Goal: Task Accomplishment & Management: Use online tool/utility

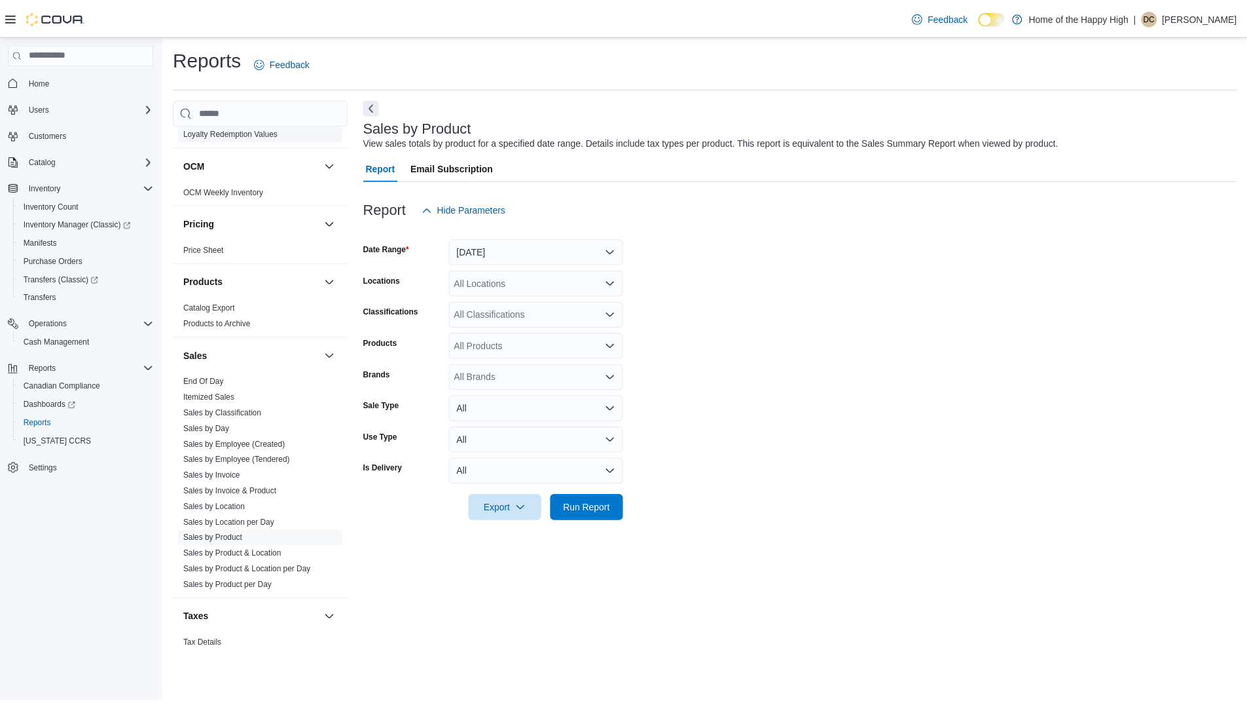
scroll to position [673, 0]
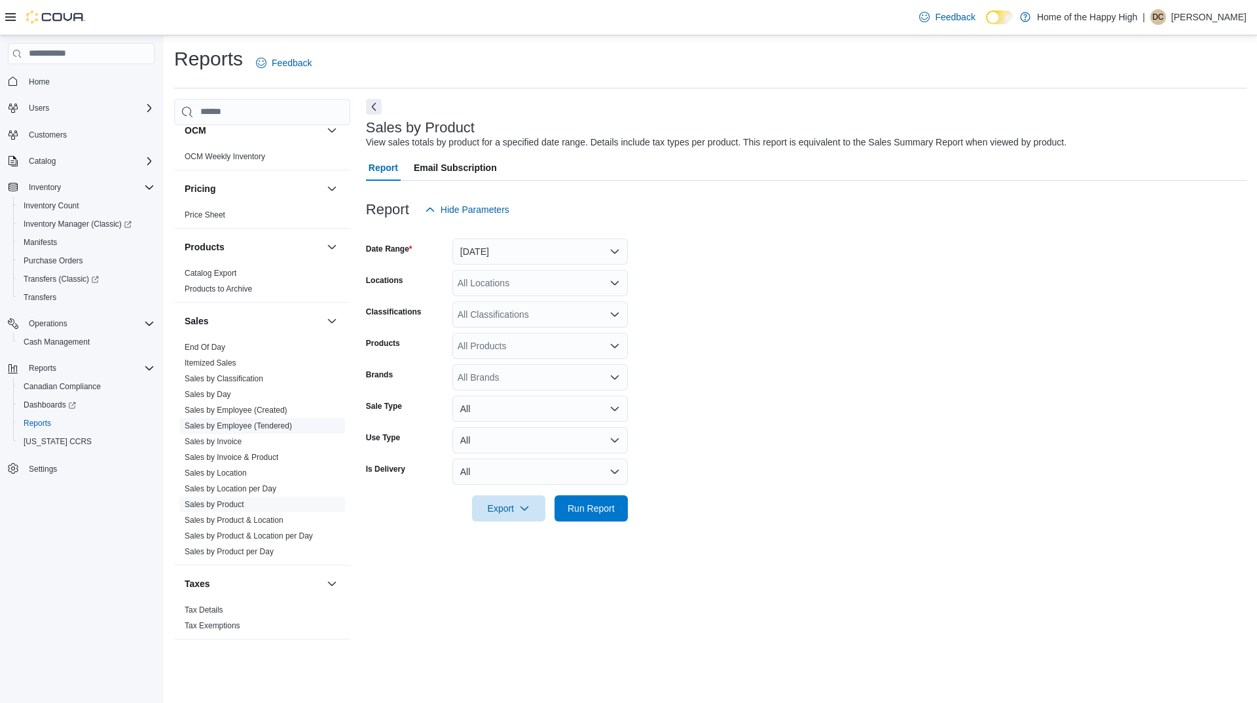
click at [247, 428] on link "Sales by Employee (Tendered)" at bounding box center [238, 425] width 107 height 9
click at [553, 251] on button "[DATE]" at bounding box center [541, 251] width 176 height 26
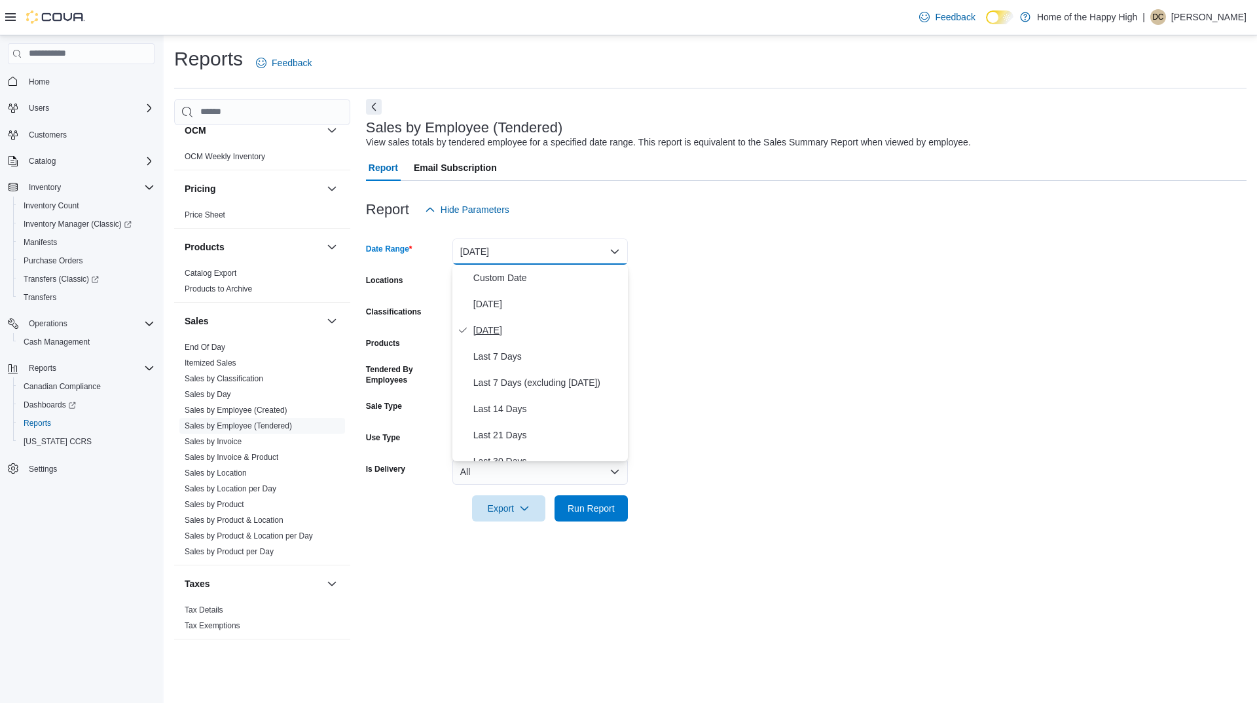
click at [494, 332] on span "[DATE]" at bounding box center [547, 330] width 149 height 16
click at [508, 283] on div "All Locations" at bounding box center [541, 283] width 176 height 26
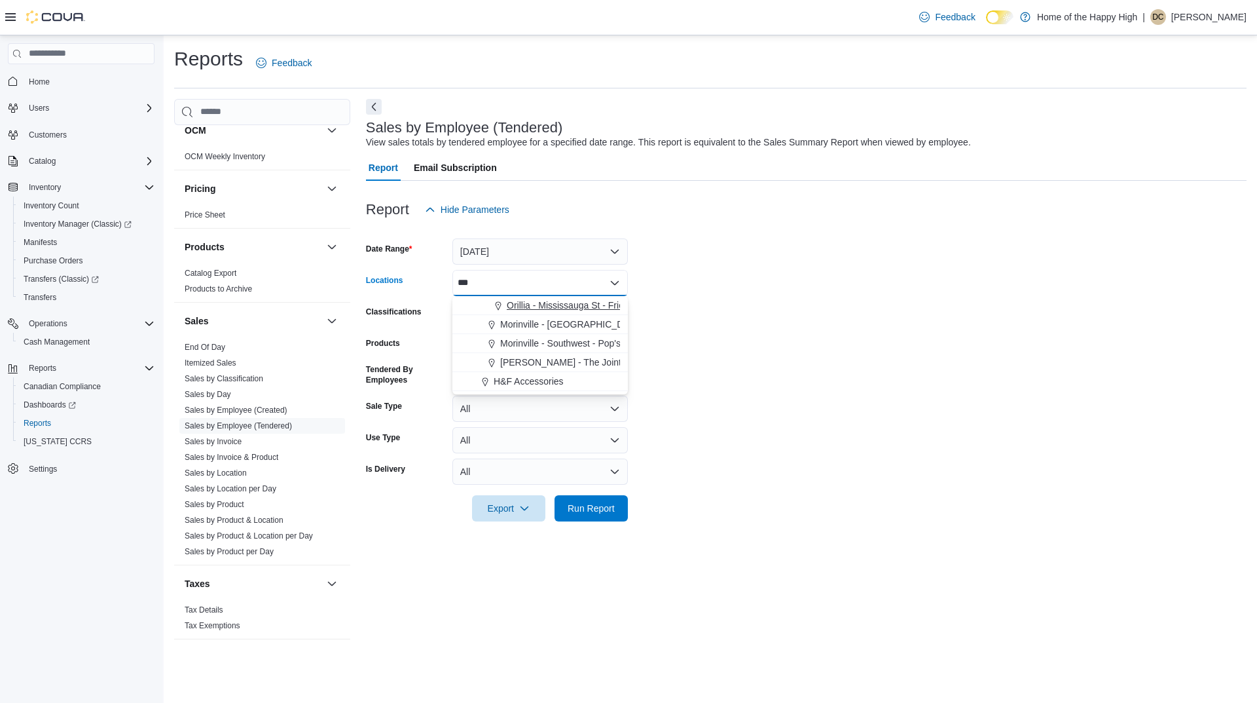
type input "***"
click at [513, 302] on span "Orillia - Mississauga St - Friendly Stranger" at bounding box center [593, 305] width 172 height 13
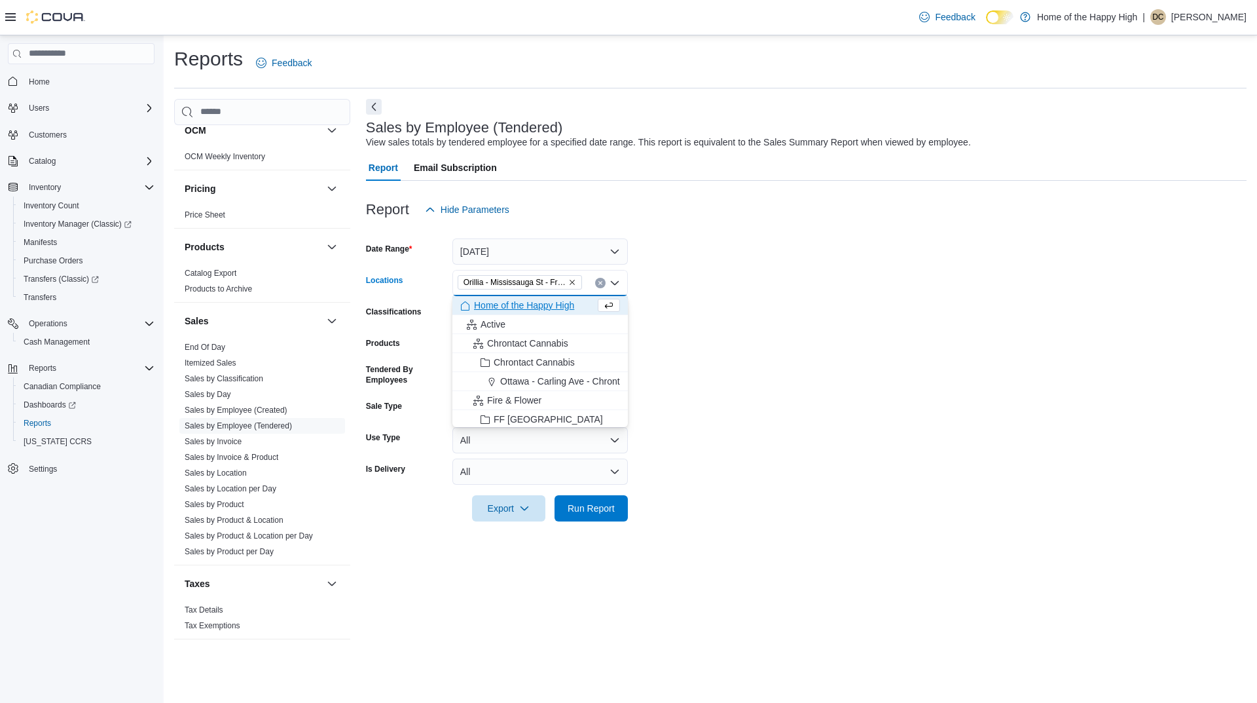
click at [669, 301] on form "Date Range [DATE] Locations [GEOGRAPHIC_DATA] - [GEOGRAPHIC_DATA] St - Friendly…" at bounding box center [806, 372] width 881 height 299
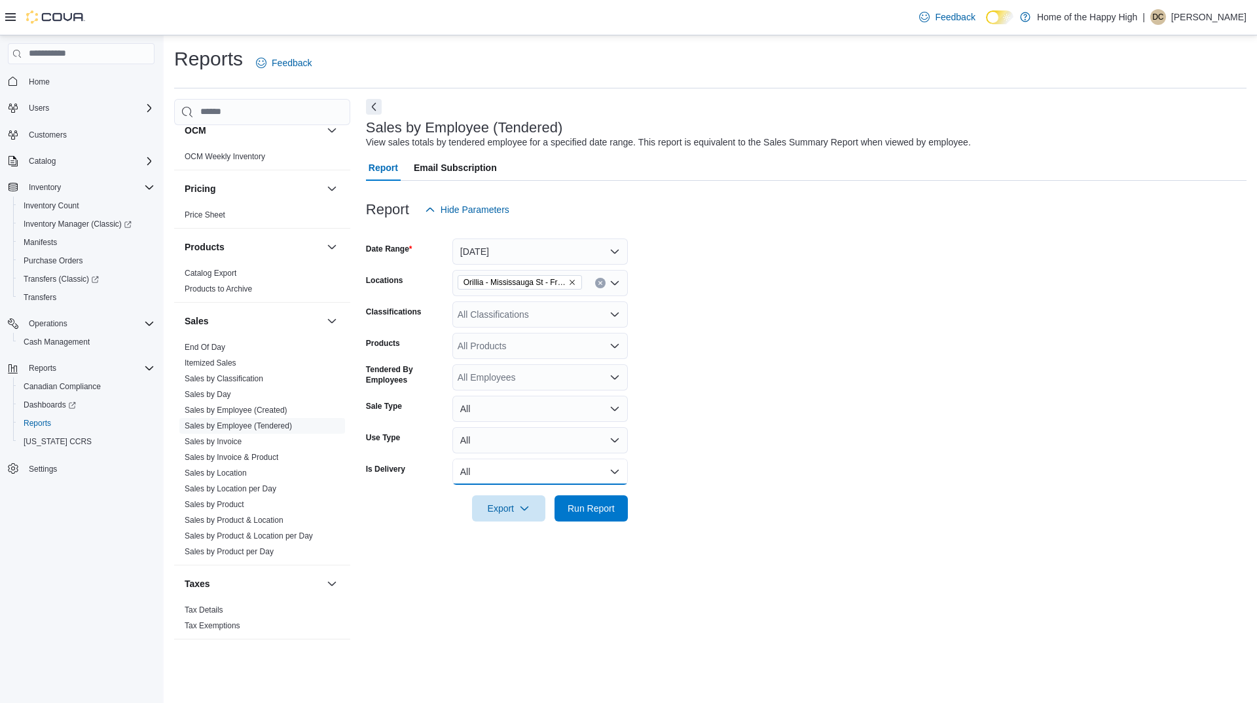
click at [496, 477] on button "All" at bounding box center [541, 471] width 176 height 26
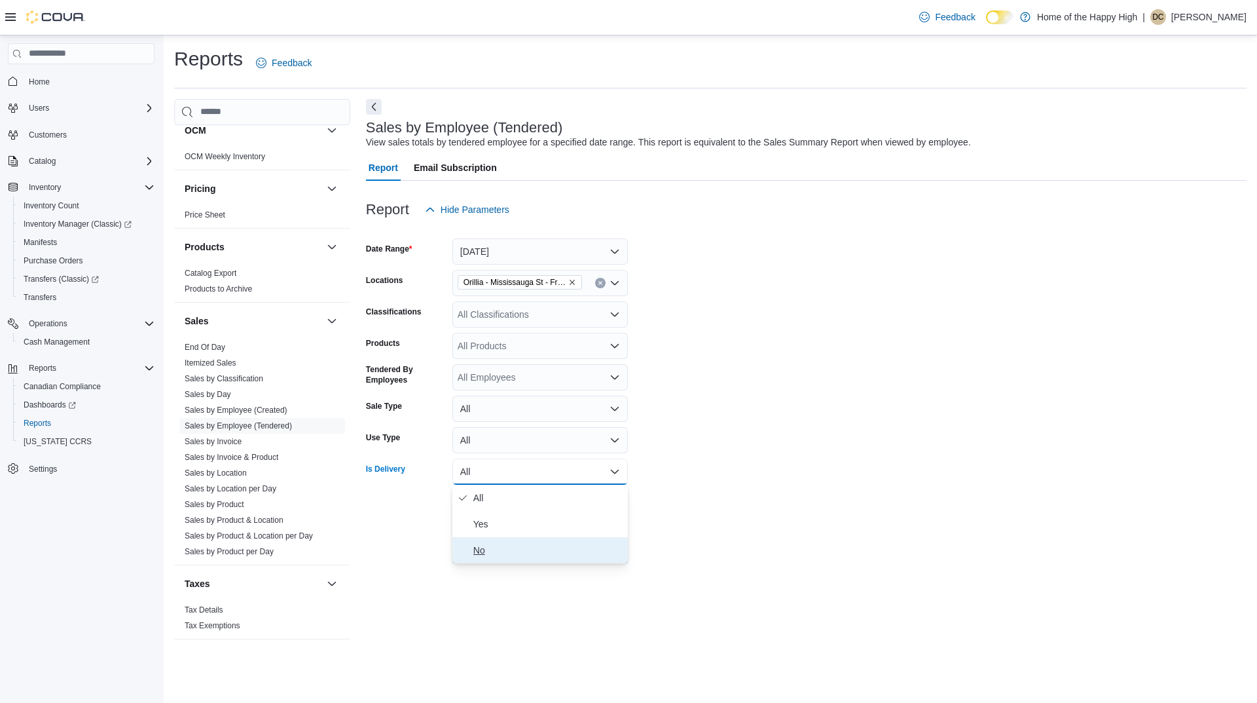
click at [507, 546] on span "No" at bounding box center [547, 550] width 149 height 16
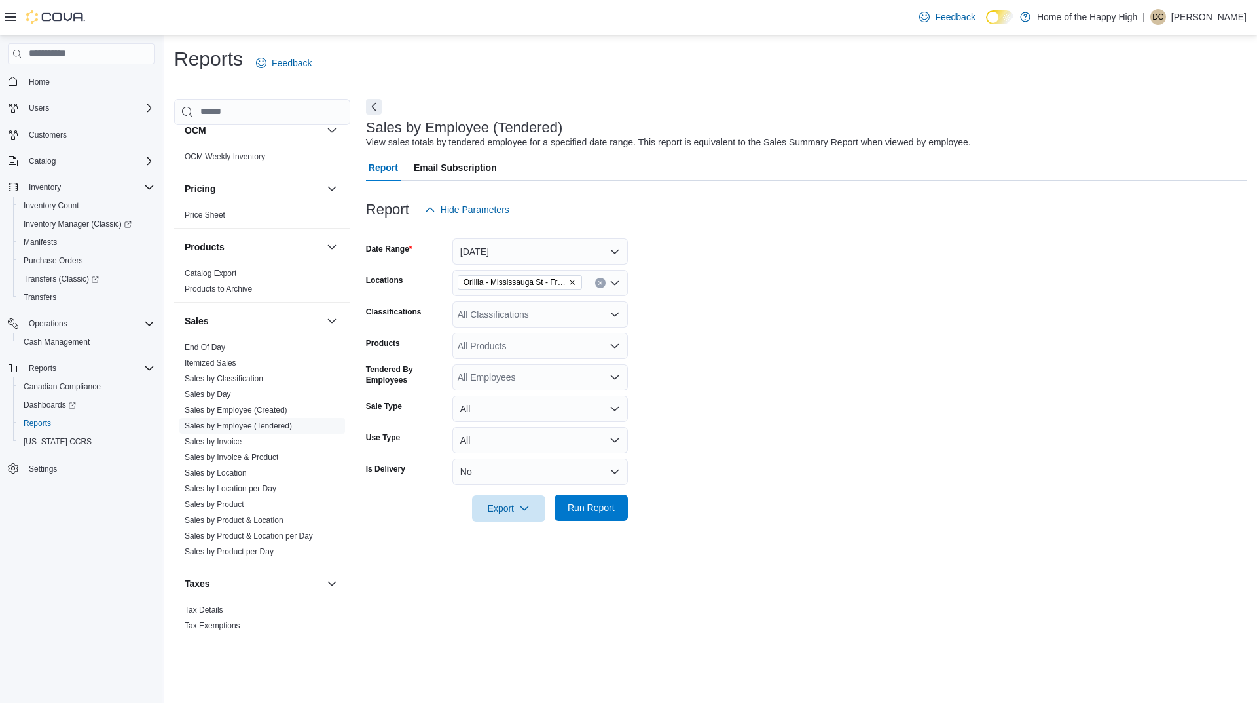
click at [601, 508] on span "Run Report" at bounding box center [591, 507] width 47 height 13
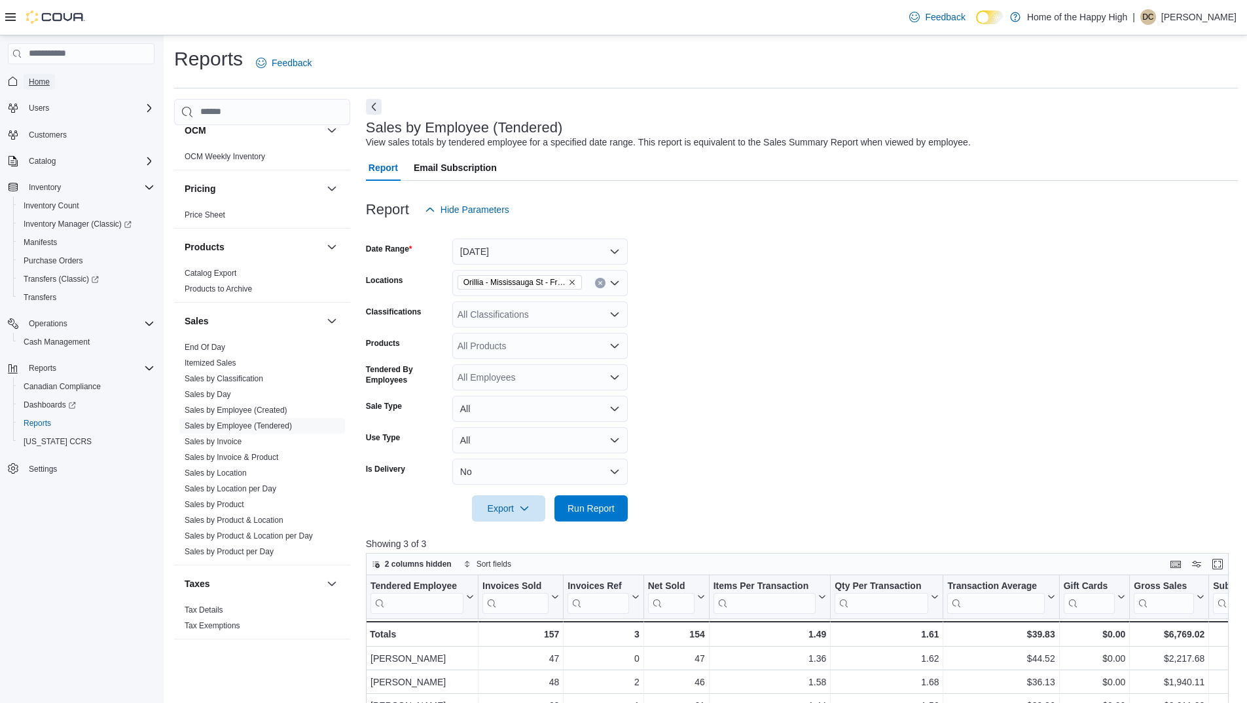
click at [54, 84] on link "Home" at bounding box center [39, 82] width 31 height 16
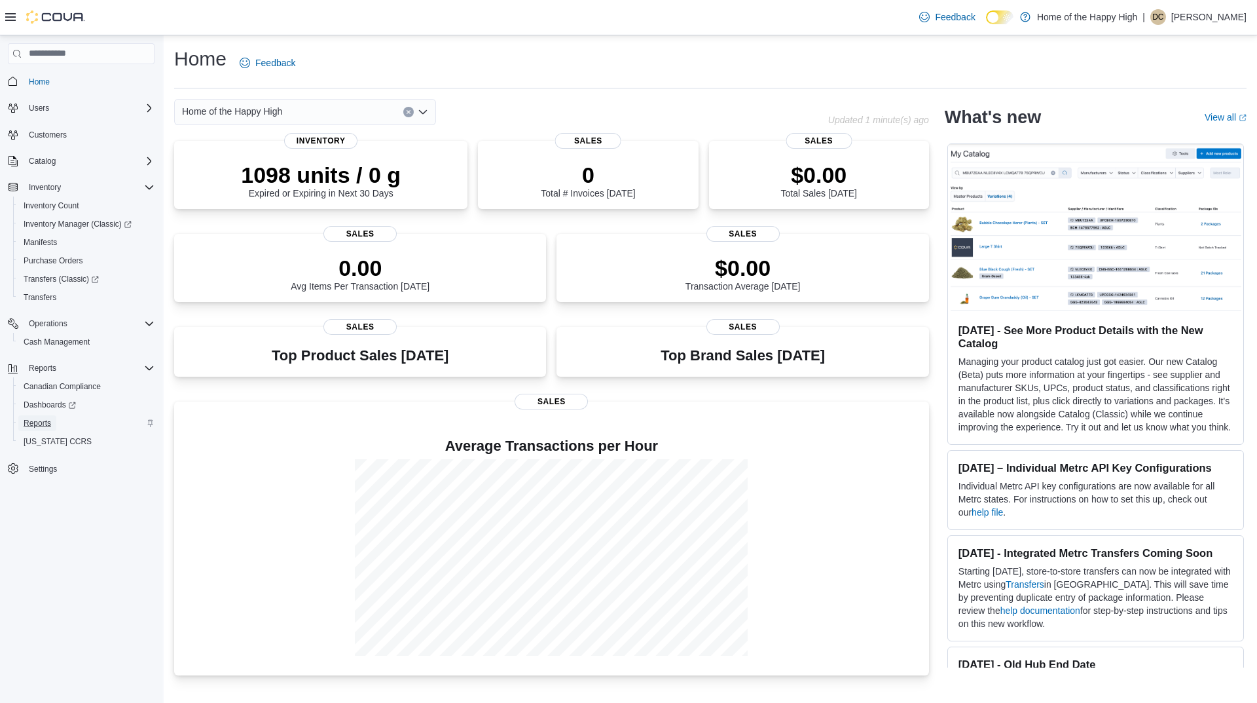
click at [39, 422] on span "Reports" at bounding box center [38, 423] width 28 height 10
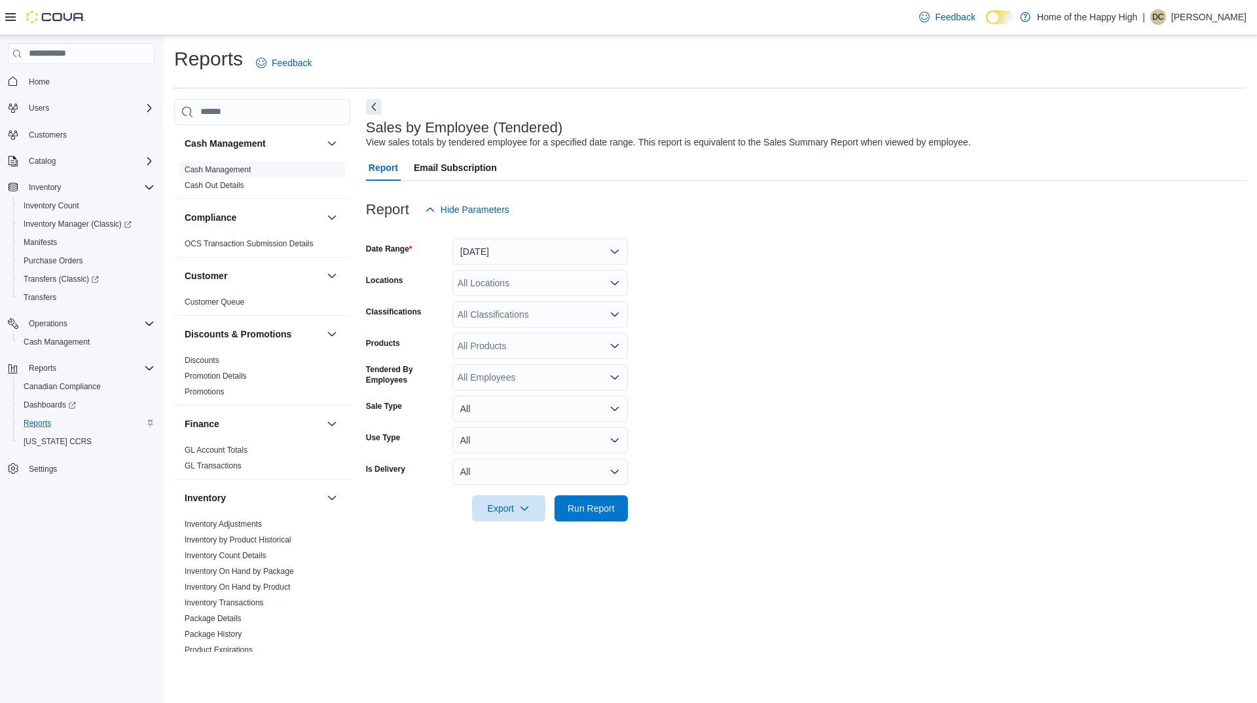
click at [236, 166] on link "Cash Management" at bounding box center [218, 169] width 66 height 9
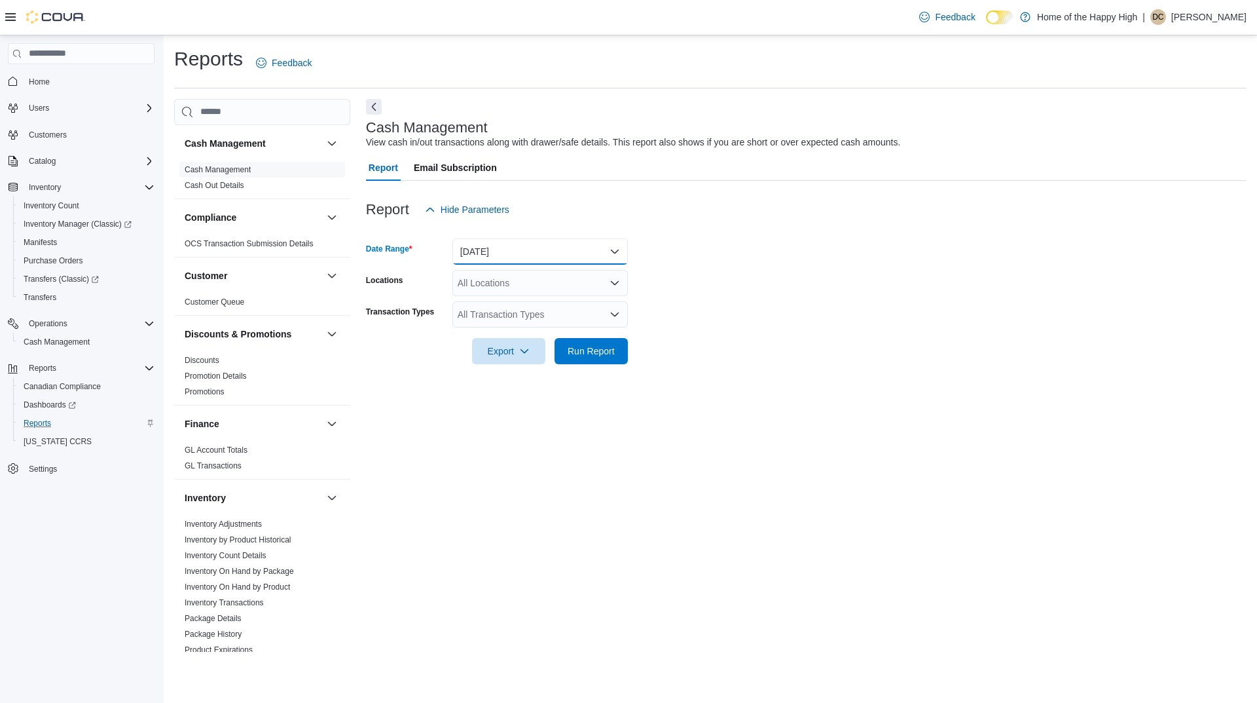
click at [514, 255] on button "[DATE]" at bounding box center [541, 251] width 176 height 26
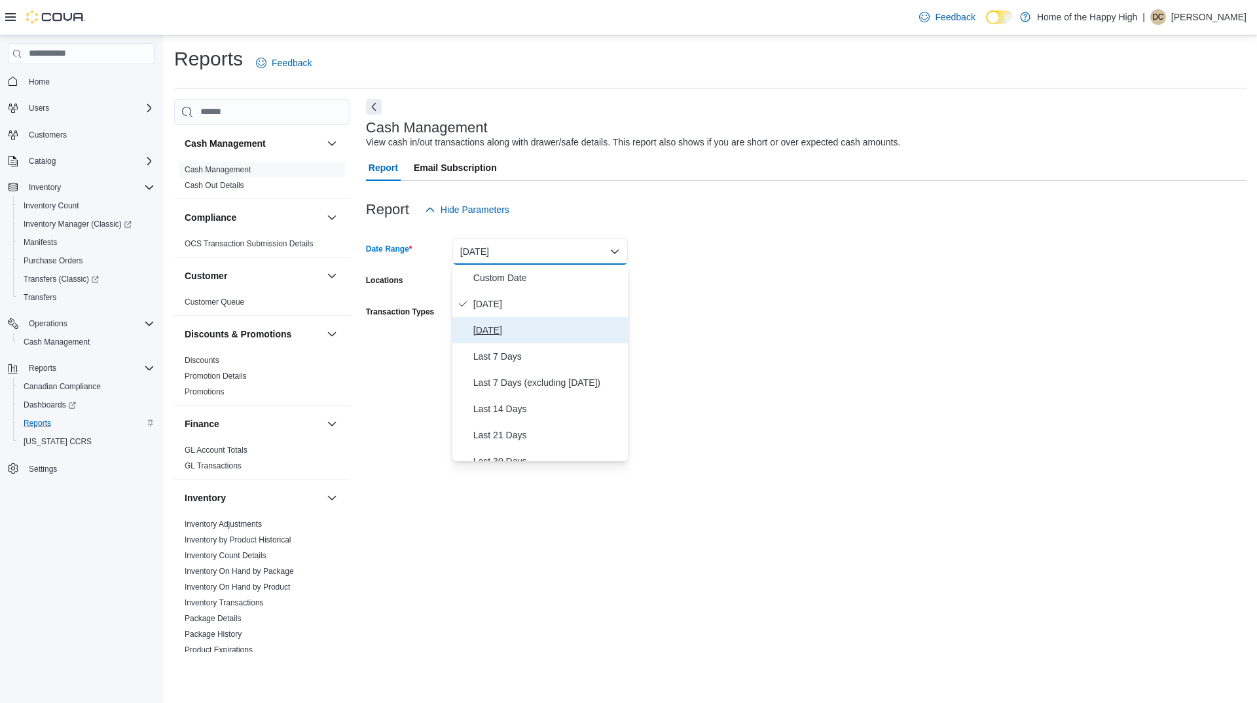
click at [489, 329] on span "[DATE]" at bounding box center [547, 330] width 149 height 16
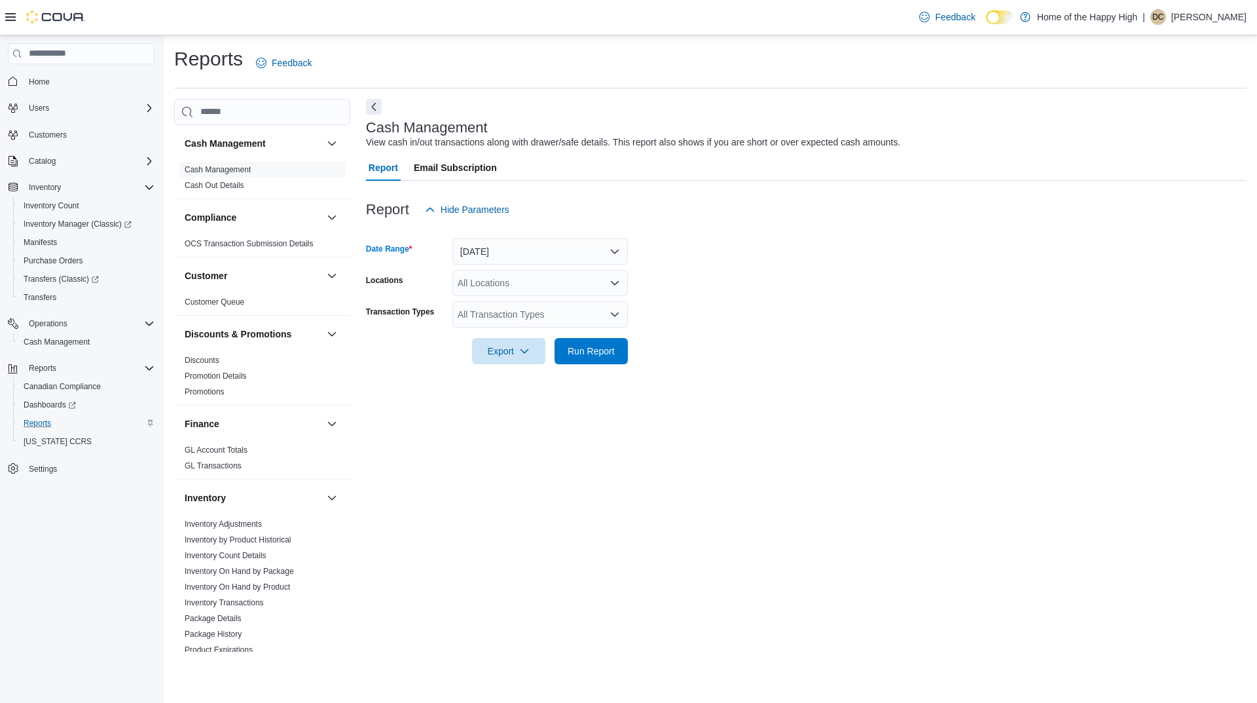
click at [511, 284] on div "All Locations" at bounding box center [541, 283] width 176 height 26
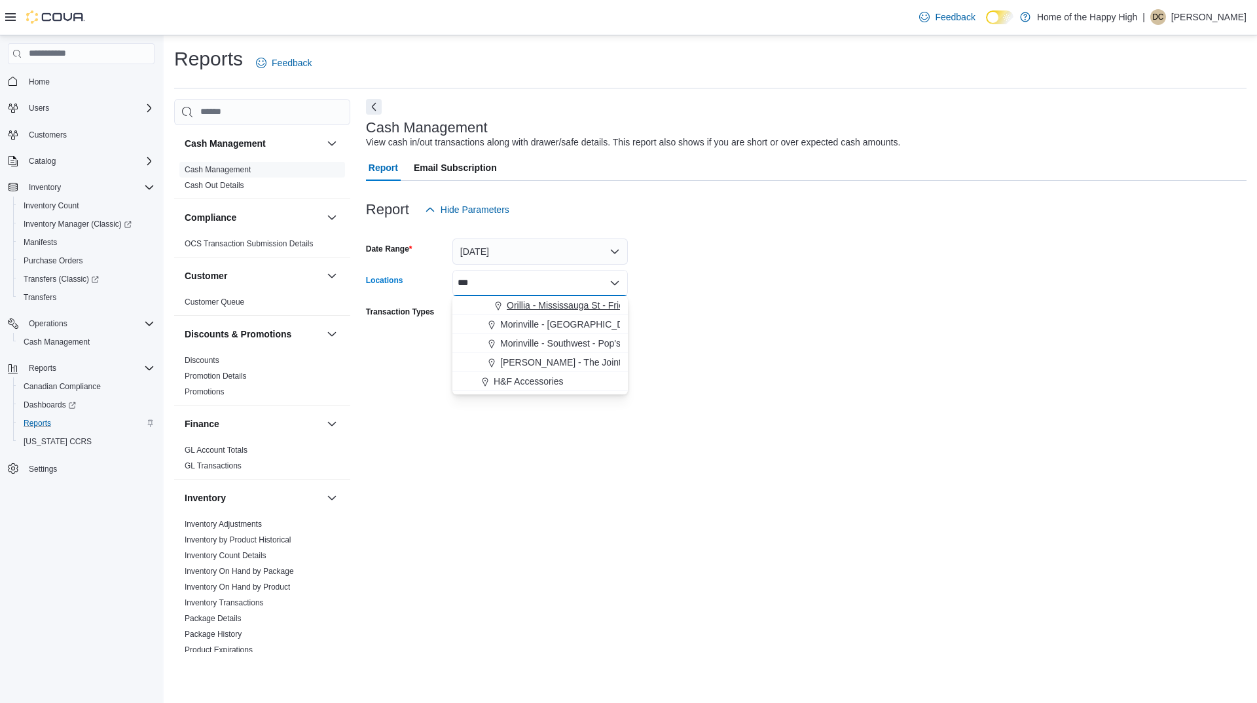
type input "***"
click at [530, 305] on span "Orillia - Mississauga St - Friendly Stranger" at bounding box center [593, 305] width 172 height 13
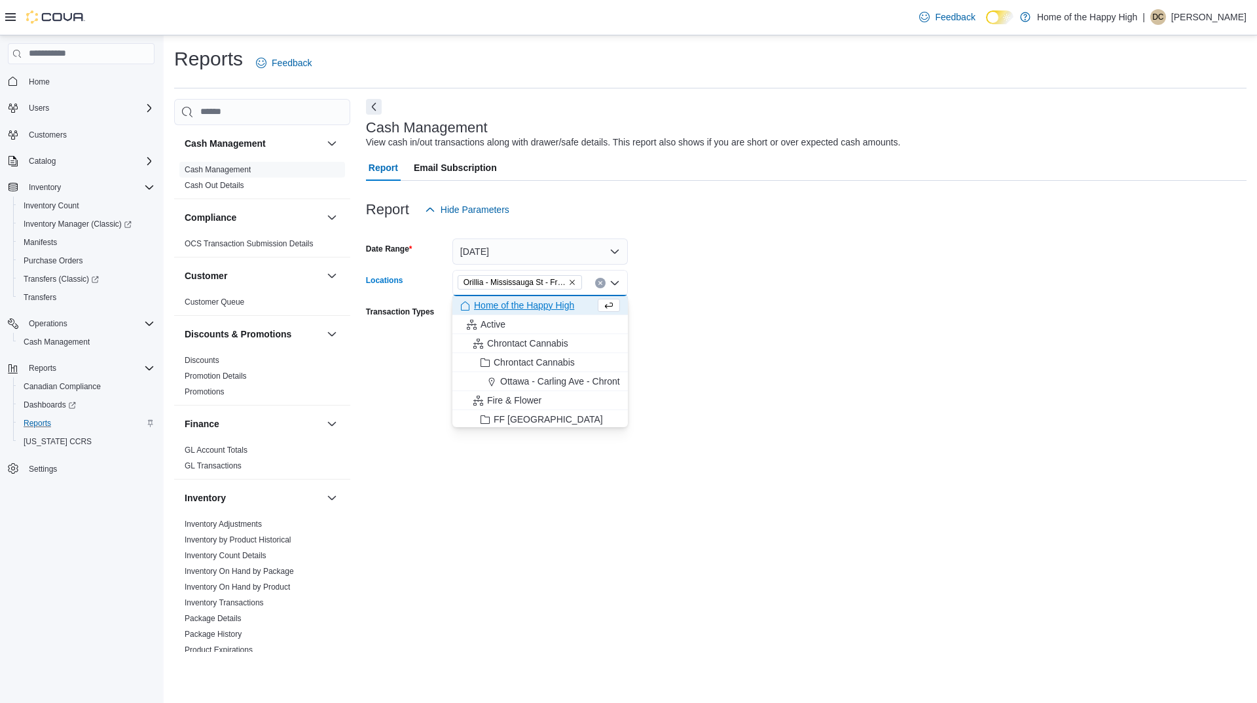
click at [732, 303] on form "Date Range [DATE] Locations [GEOGRAPHIC_DATA] - [GEOGRAPHIC_DATA] St - Friendly…" at bounding box center [806, 293] width 881 height 141
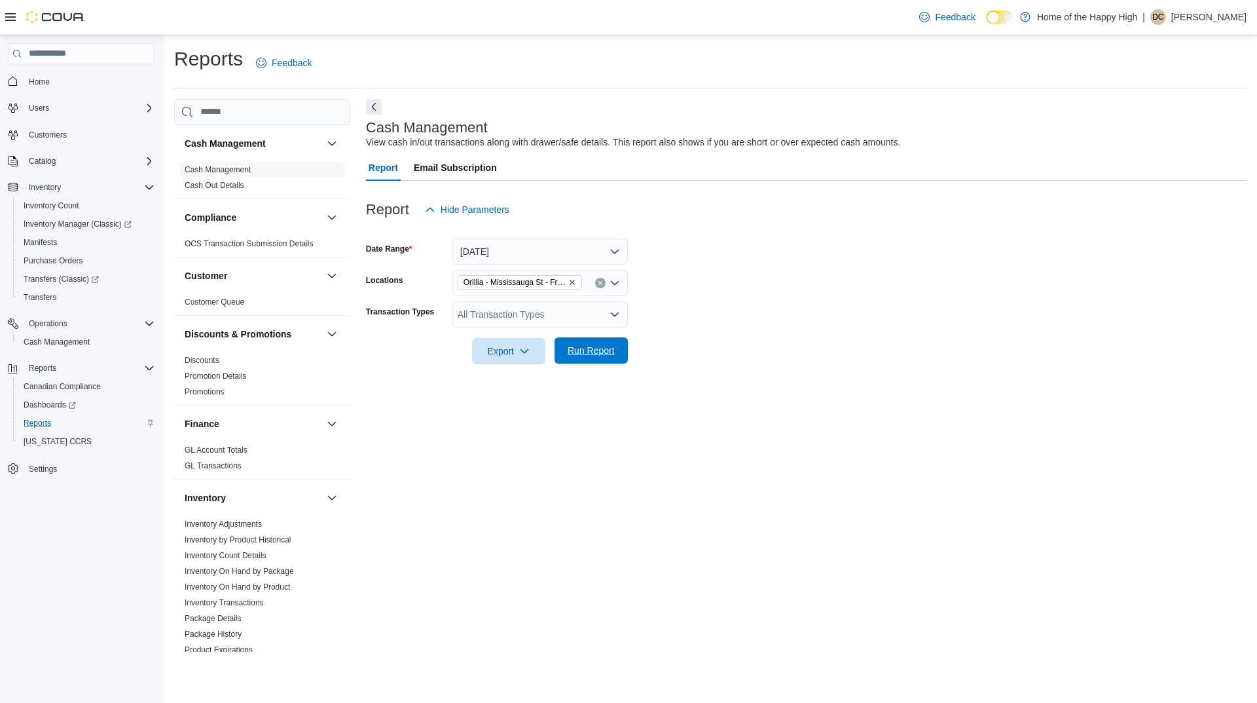
click at [599, 350] on span "Run Report" at bounding box center [591, 350] width 47 height 13
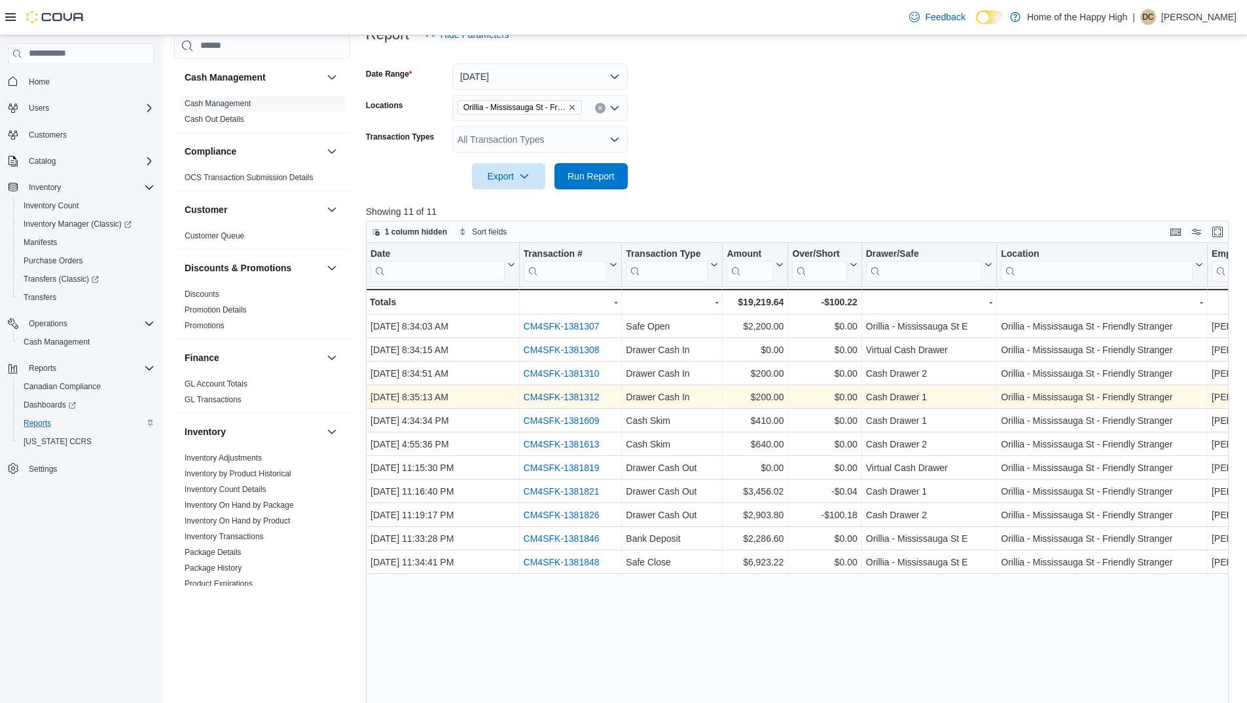
scroll to position [196, 0]
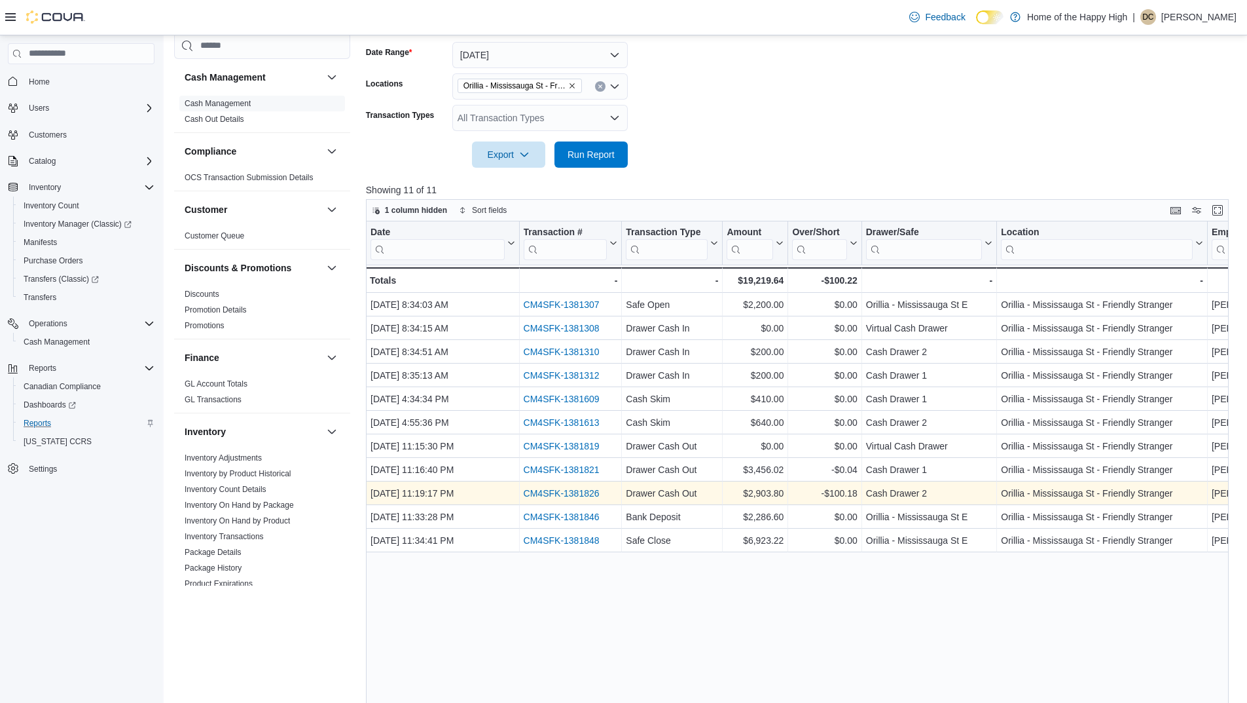
click at [576, 492] on link "CM4SFK-1381826" at bounding box center [561, 493] width 76 height 10
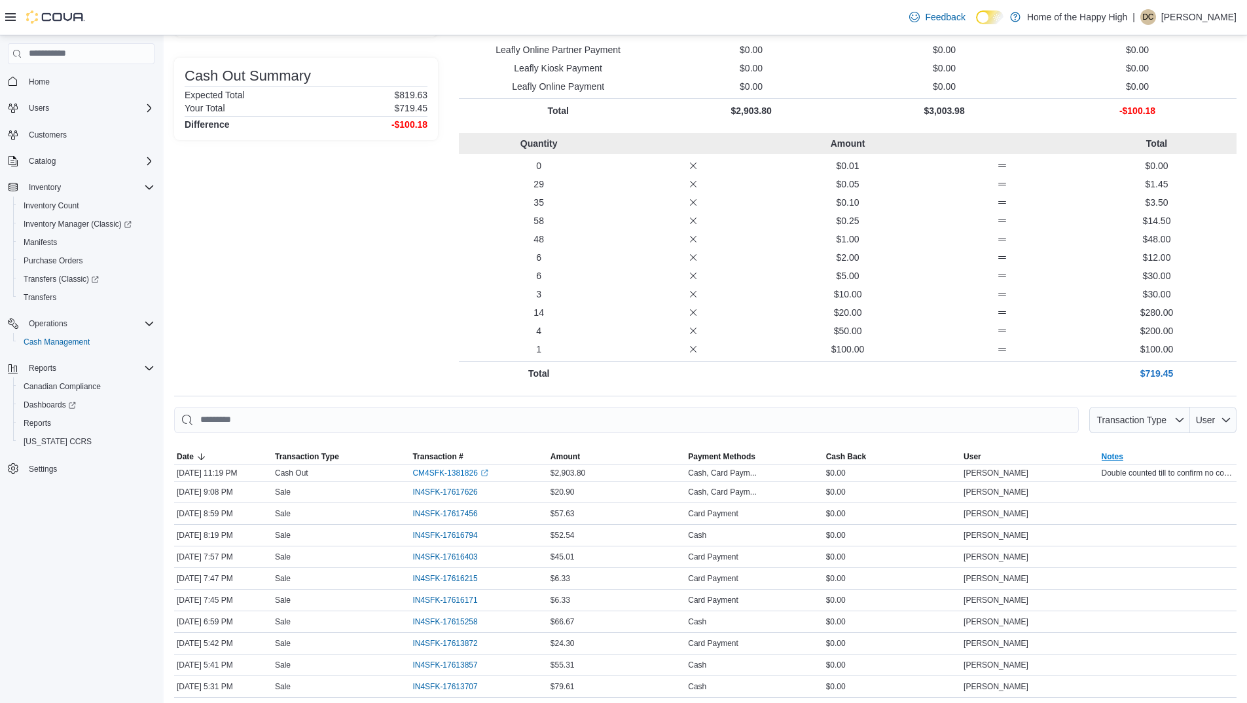
scroll to position [202, 0]
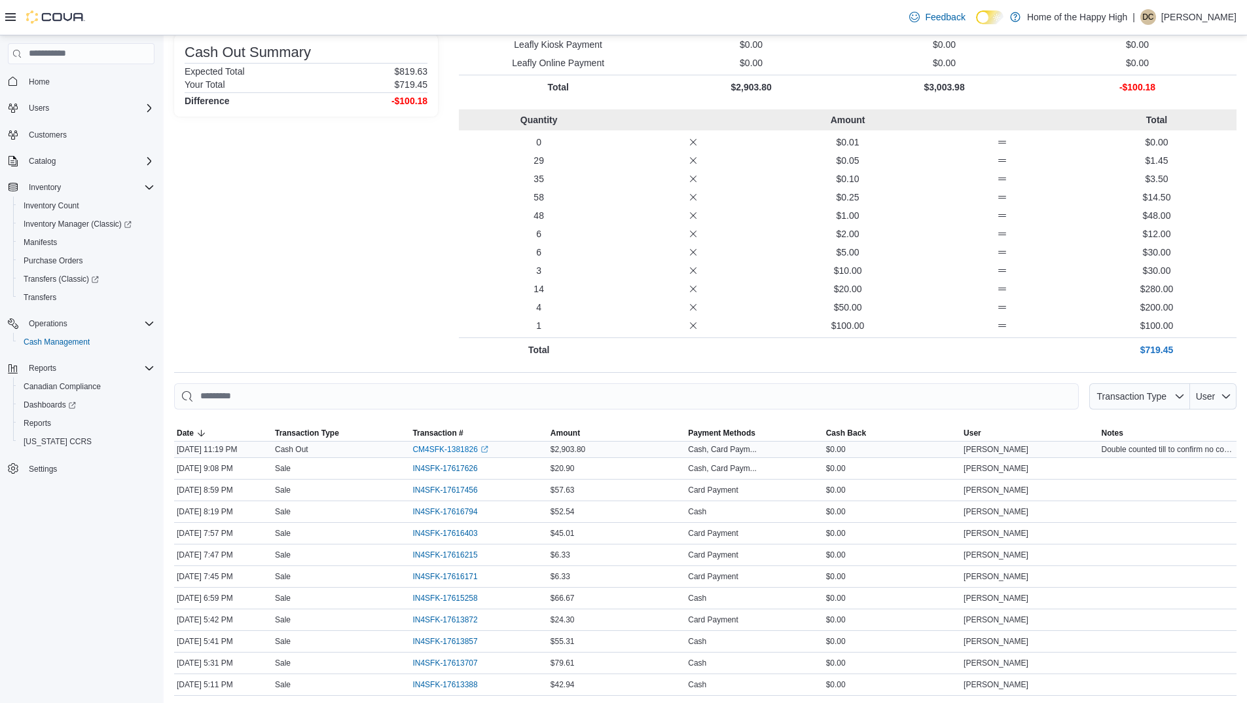
click at [1177, 451] on span "Double counted till to confirm no counting error, till is short $100.18. EM" at bounding box center [1168, 449] width 132 height 10
click at [1137, 451] on span "Double counted till to confirm no counting error, till is short $100.18. EM" at bounding box center [1168, 449] width 132 height 10
click at [1095, 457] on td "User Ethan McCarron" at bounding box center [1030, 468] width 138 height 22
click at [1099, 449] on div "[PERSON_NAME]" at bounding box center [1030, 449] width 138 height 16
drag, startPoint x: 1105, startPoint y: 449, endPoint x: 1007, endPoint y: 439, distance: 98.8
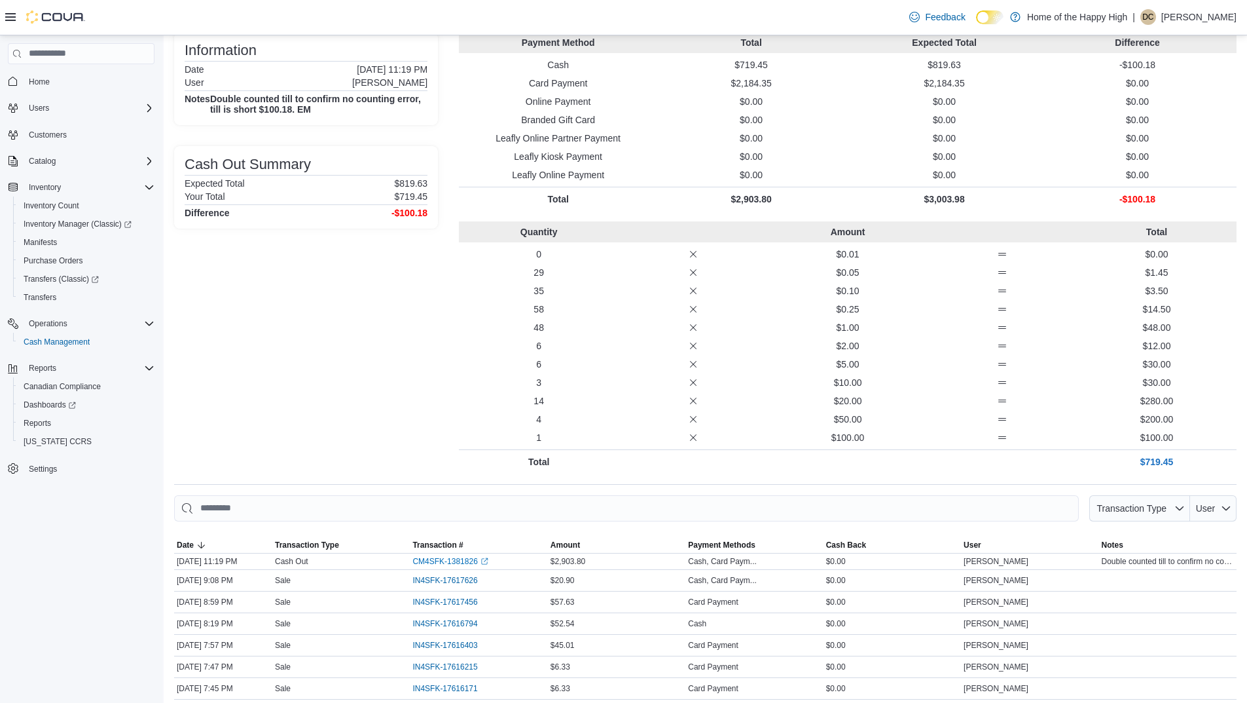
scroll to position [0, 0]
